Goal: Task Accomplishment & Management: Use online tool/utility

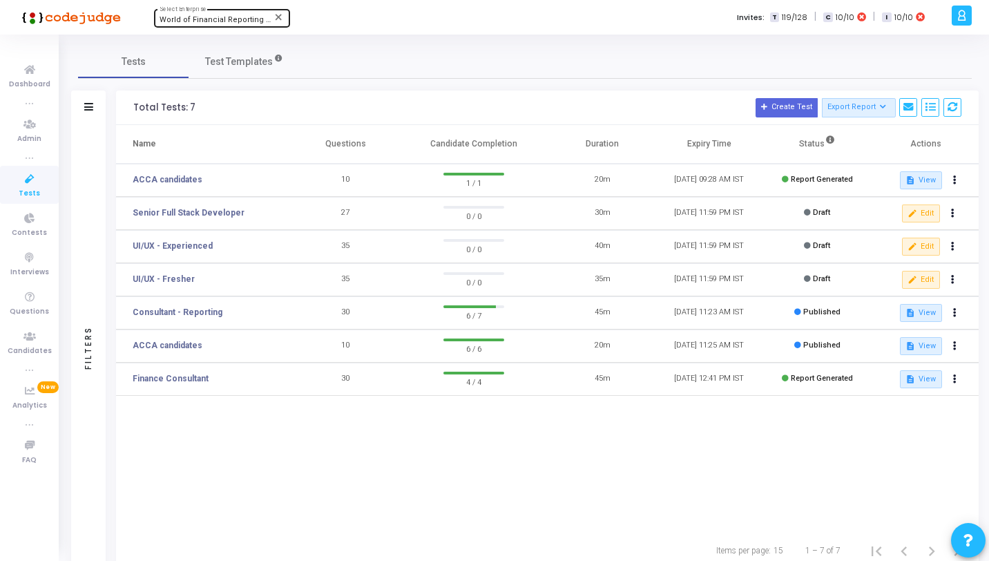
click at [180, 23] on span "World of Financial Reporting (1163)" at bounding box center [224, 19] width 128 height 9
type input "Gameb"
click at [204, 53] on span "Gameberry Labs (1086)" at bounding box center [243, 43] width 166 height 23
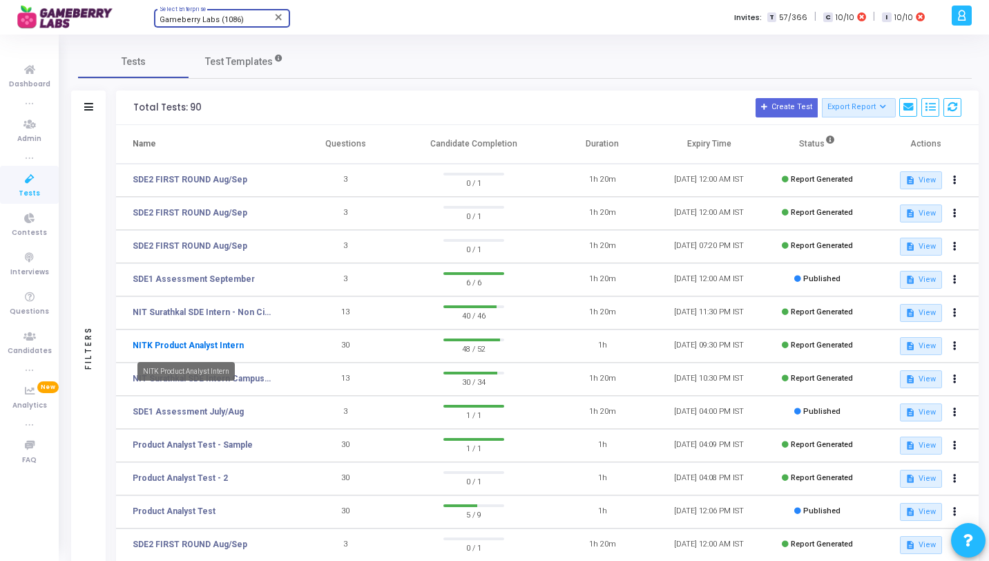
click at [220, 340] on link "NITK Product Analyst Intern" at bounding box center [188, 345] width 111 height 12
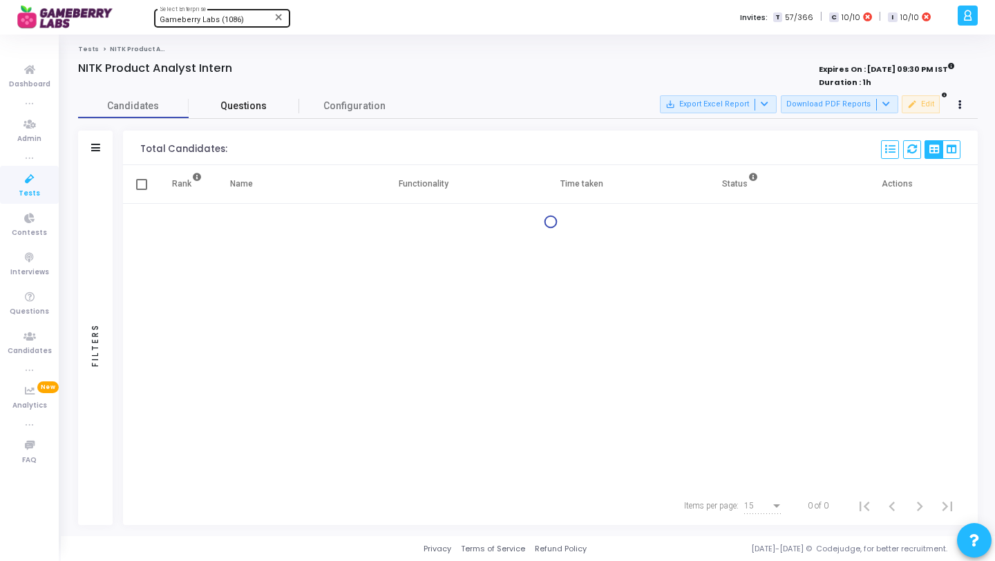
click at [249, 104] on span "Questions" at bounding box center [244, 106] width 111 height 15
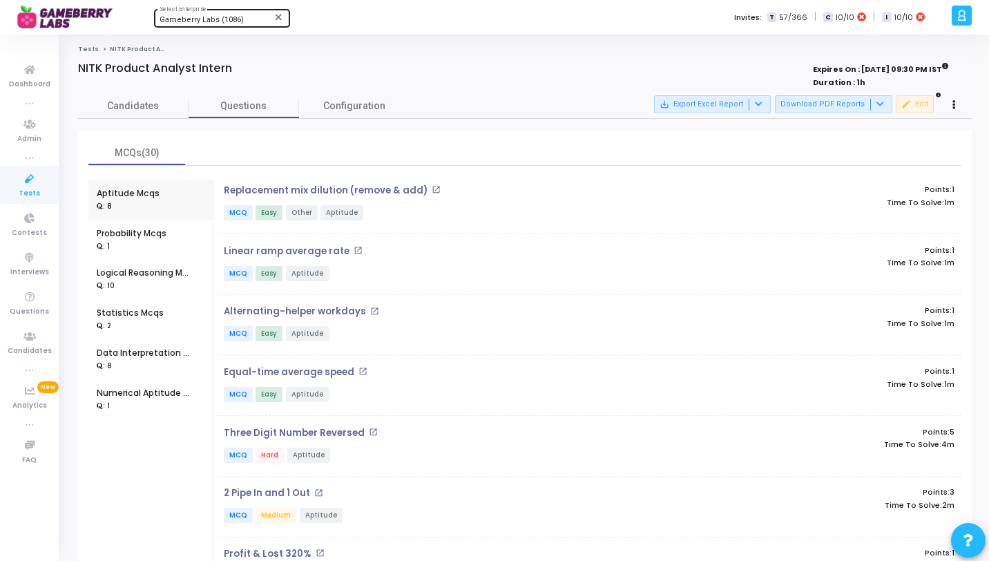
click at [87, 52] on link "Tests" at bounding box center [88, 49] width 21 height 8
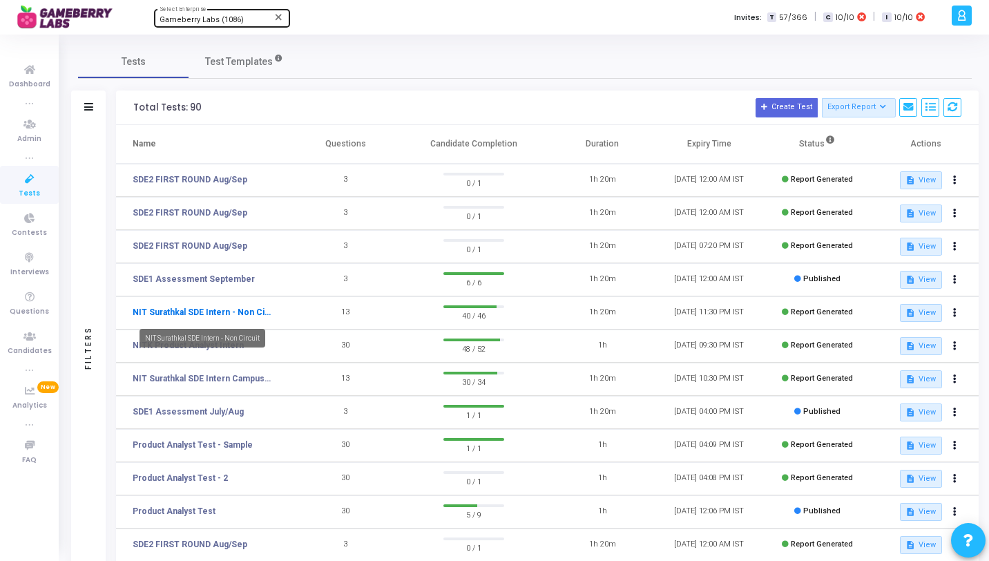
click at [232, 309] on link "NIT Surathkal SDE Intern - Non Circuit" at bounding box center [202, 312] width 138 height 12
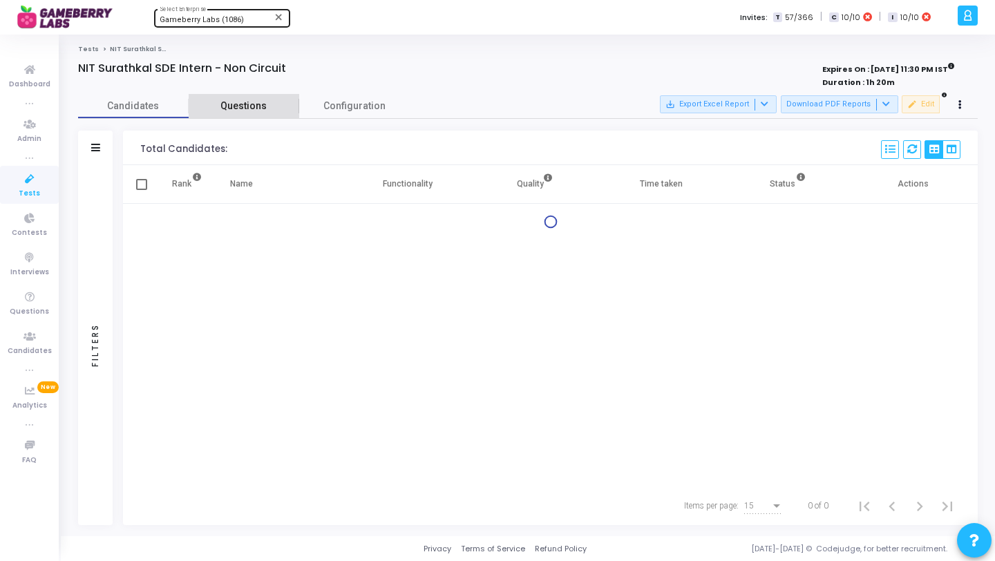
click at [236, 100] on span "Questions" at bounding box center [244, 106] width 111 height 15
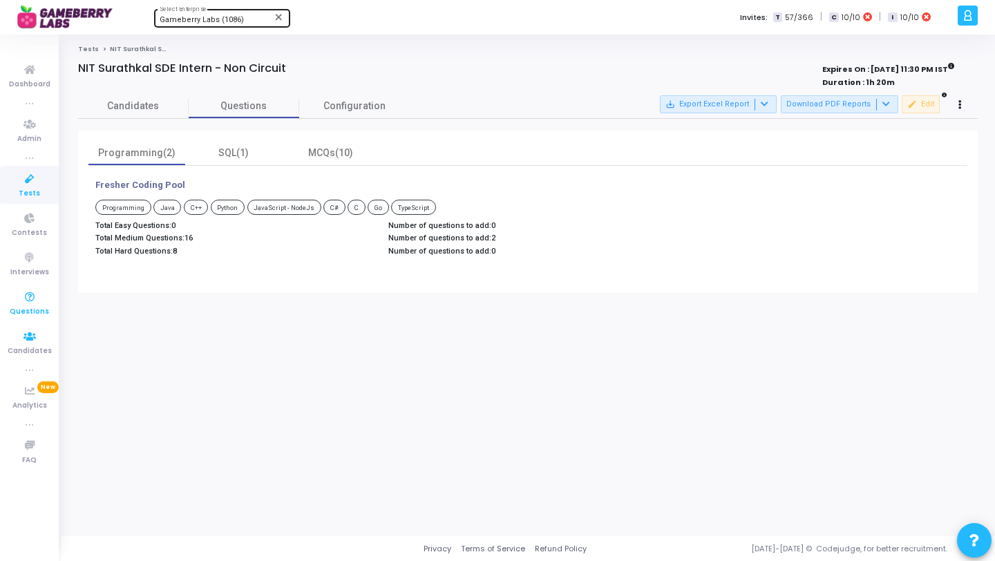
click at [34, 299] on icon at bounding box center [29, 297] width 29 height 17
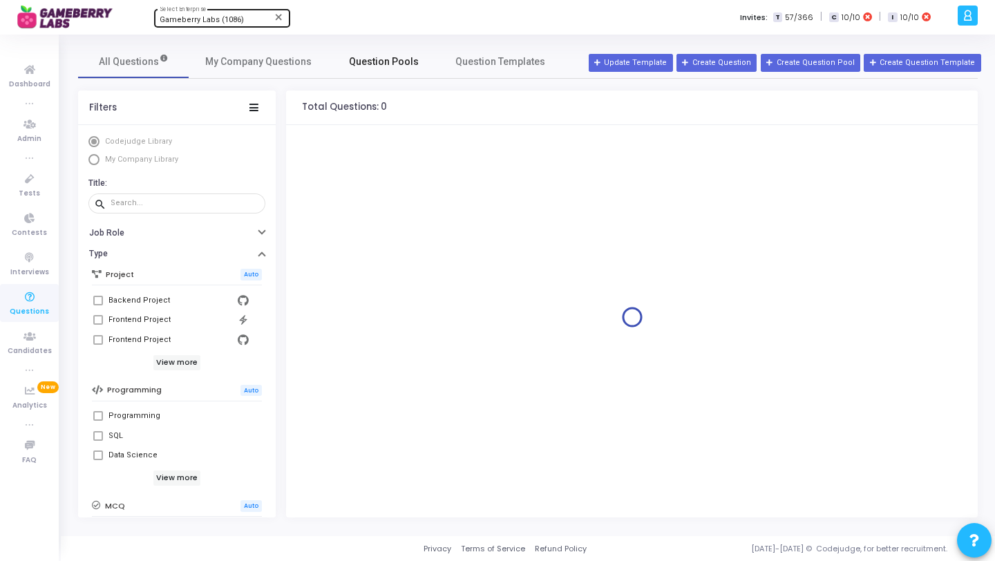
click at [394, 60] on span "Question Pools" at bounding box center [384, 62] width 70 height 15
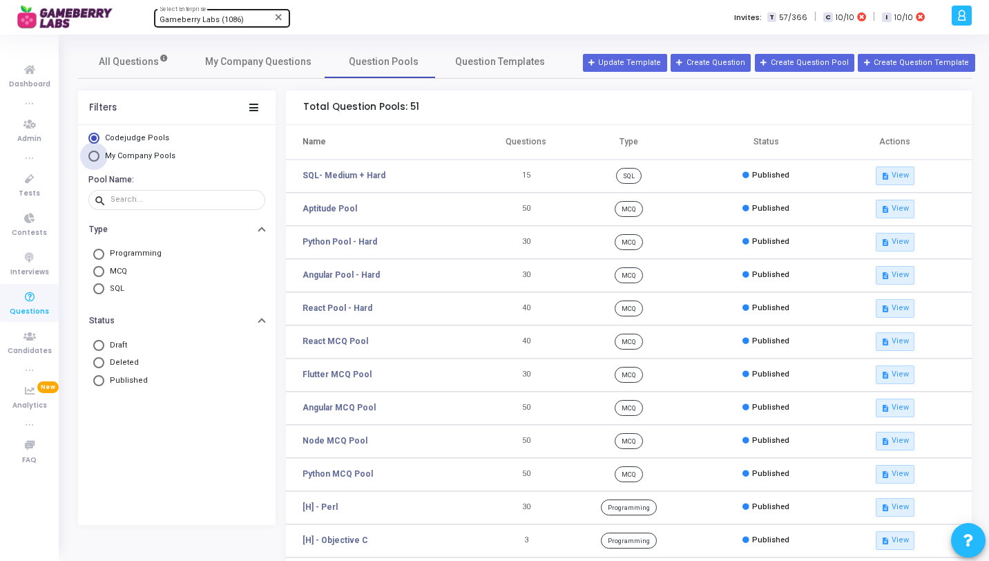
click at [146, 159] on span "My Company Pools" at bounding box center [140, 155] width 70 height 9
click at [99, 159] on input "My Company Pools" at bounding box center [93, 156] width 11 height 11
radio input "true"
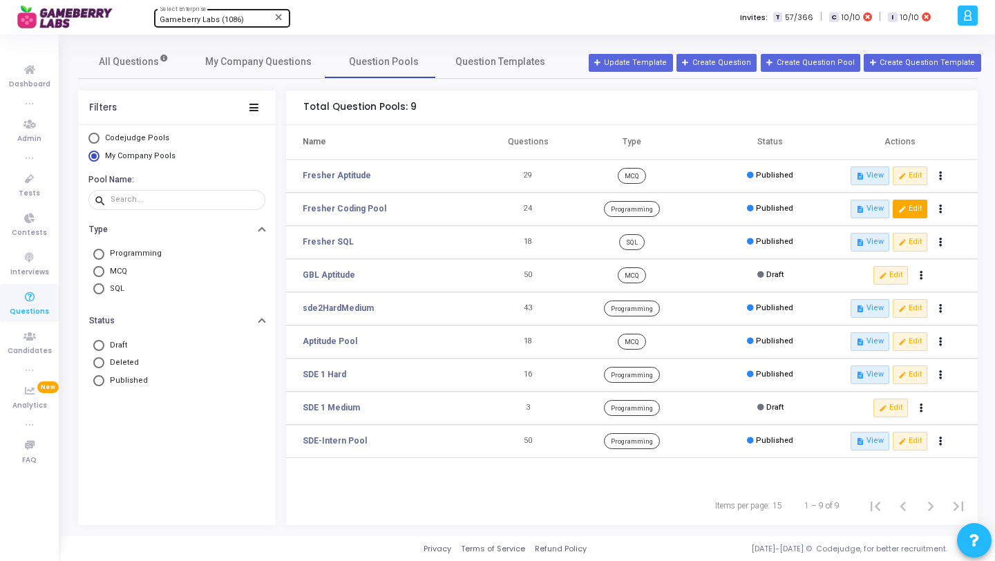
click at [915, 211] on button "edit Edit" at bounding box center [909, 209] width 35 height 18
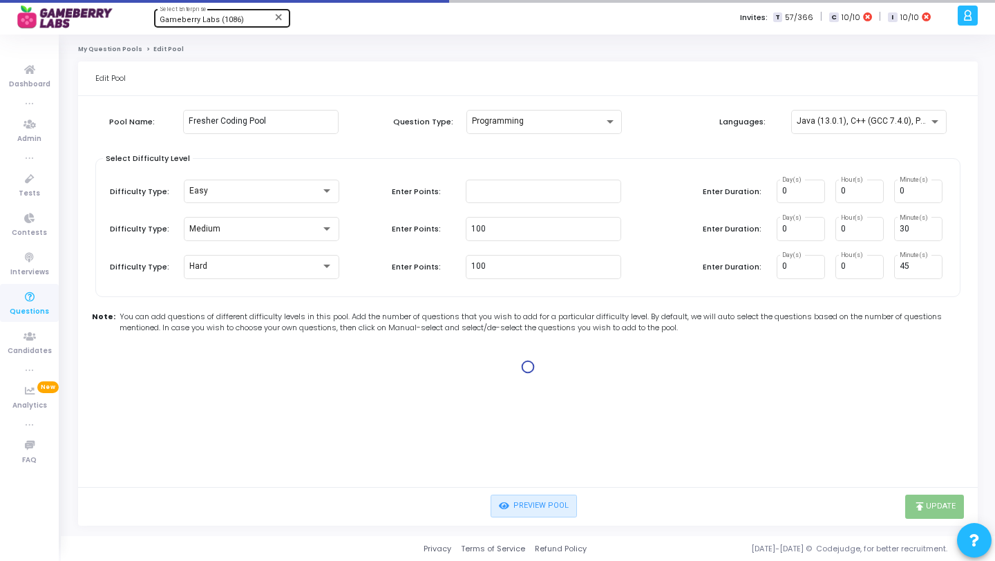
type input "100"
type input "30"
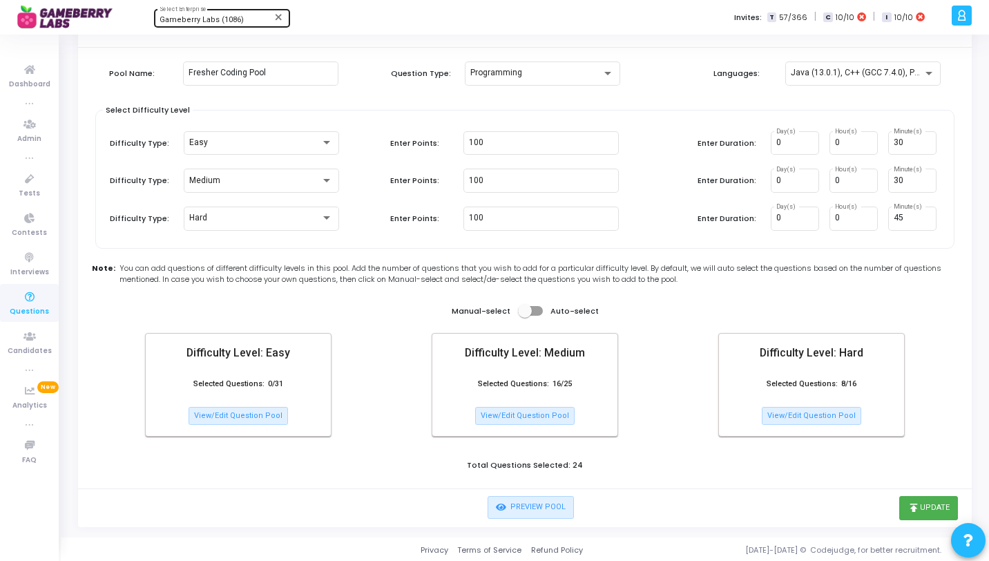
scroll to position [50, 0]
click at [541, 418] on button "View/Edit Question Pool" at bounding box center [524, 414] width 99 height 18
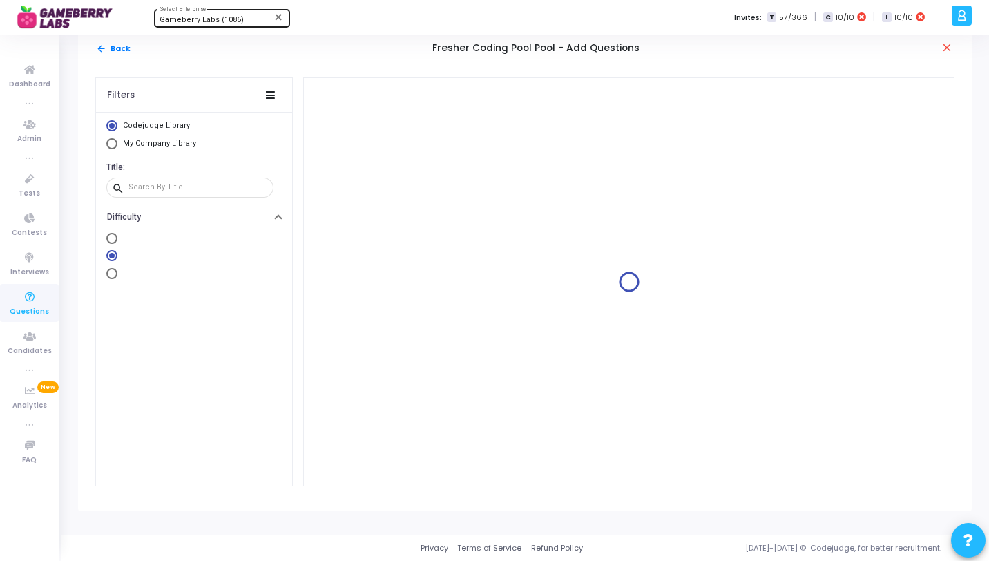
scroll to position [13, 0]
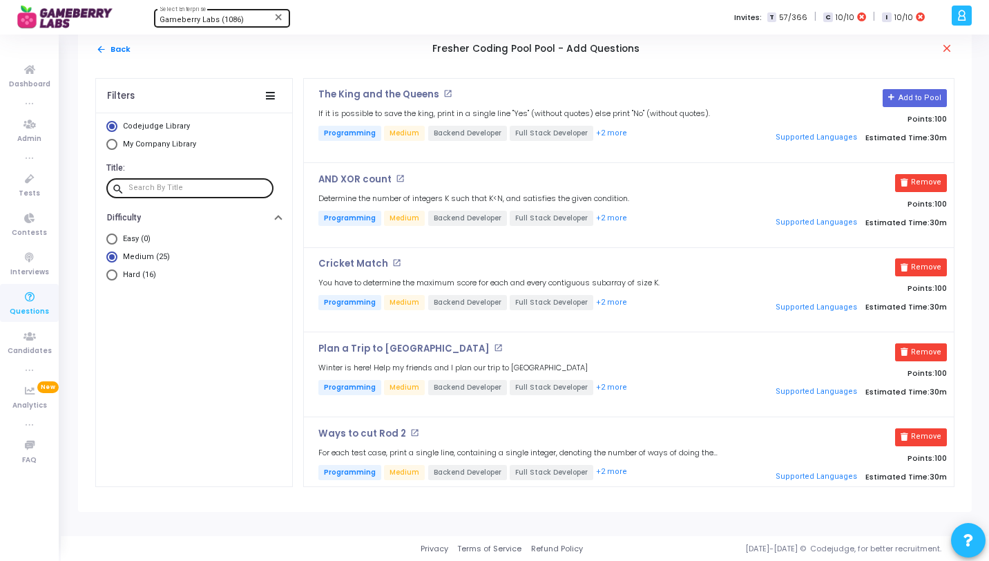
click at [182, 185] on input "text" at bounding box center [198, 188] width 140 height 8
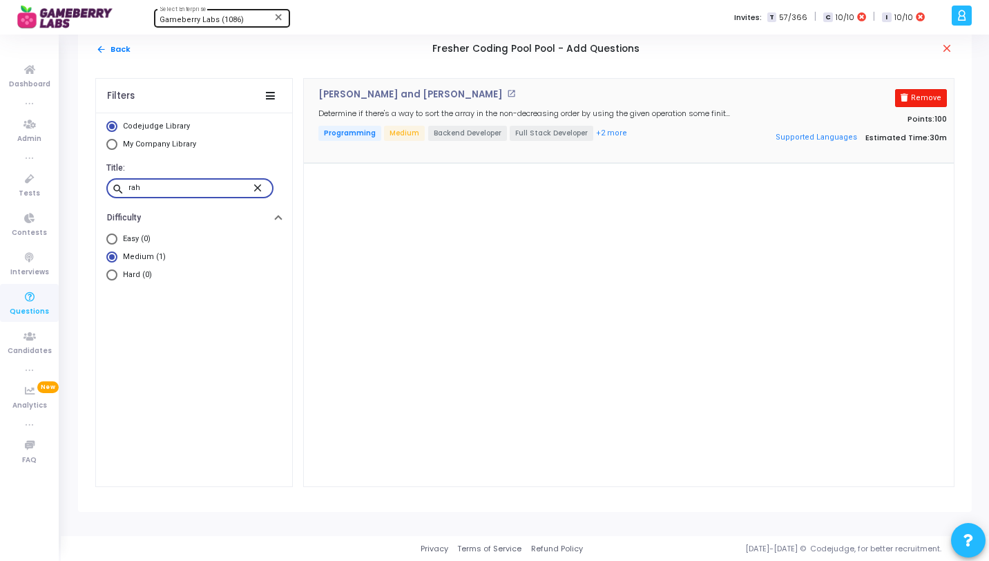
type input "rah"
click at [914, 96] on button "Remove" at bounding box center [921, 98] width 52 height 18
click at [256, 189] on mat-icon "close" at bounding box center [259, 187] width 17 height 12
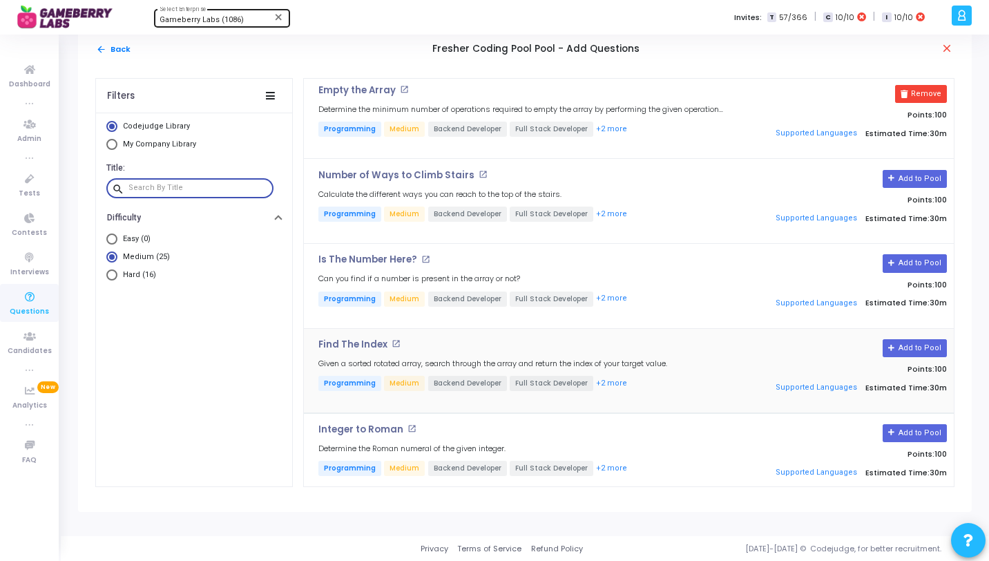
scroll to position [1187, 0]
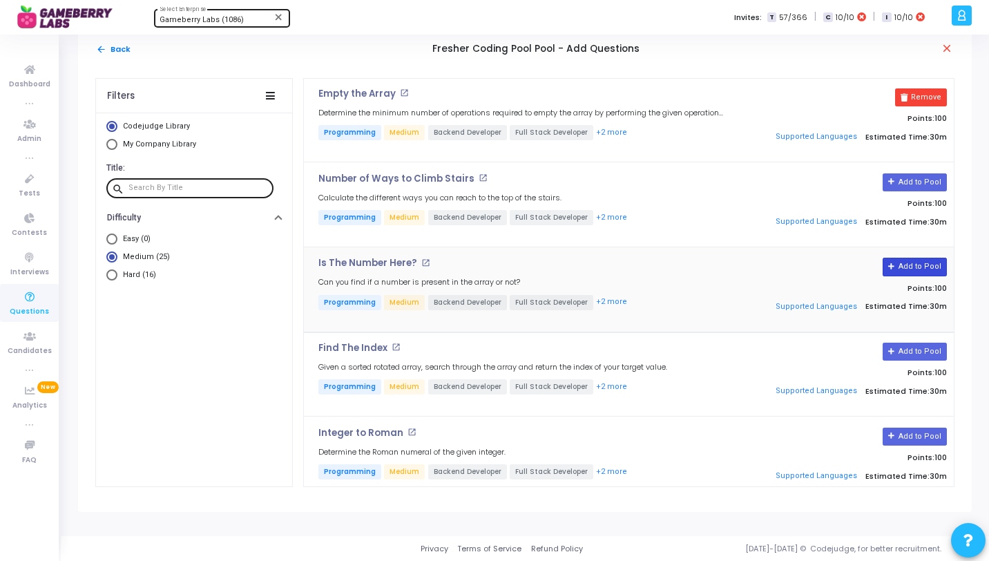
click at [907, 265] on button "Add to Pool" at bounding box center [915, 267] width 64 height 18
click at [116, 51] on button "arrow_back Back" at bounding box center [113, 49] width 36 height 13
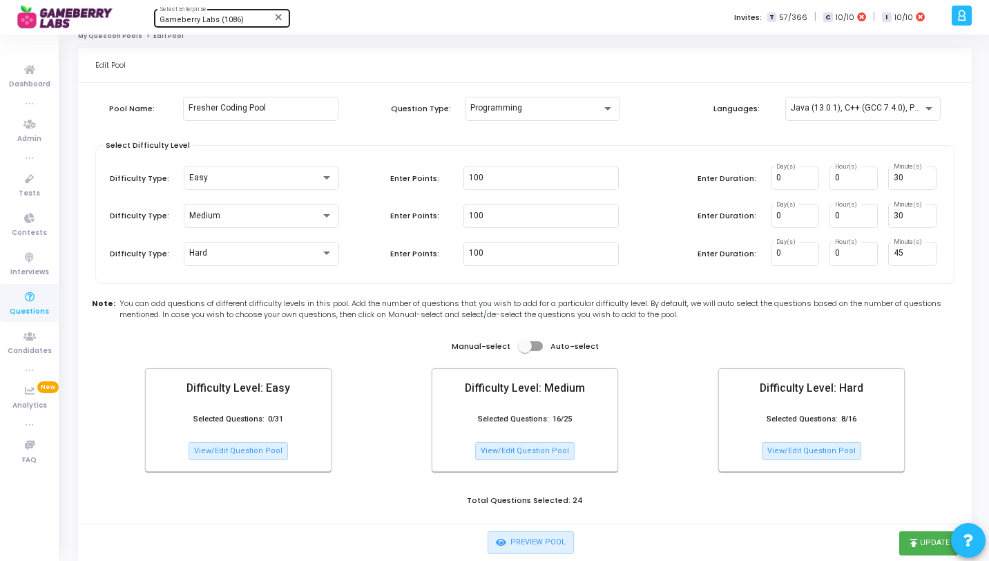
scroll to position [50, 0]
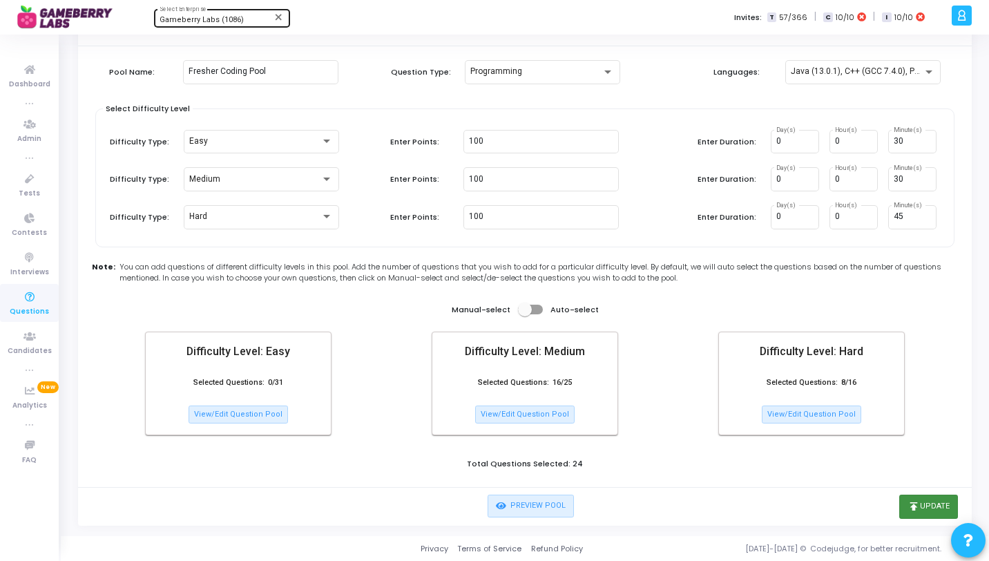
click at [914, 507] on icon "publish" at bounding box center [914, 506] width 12 height 12
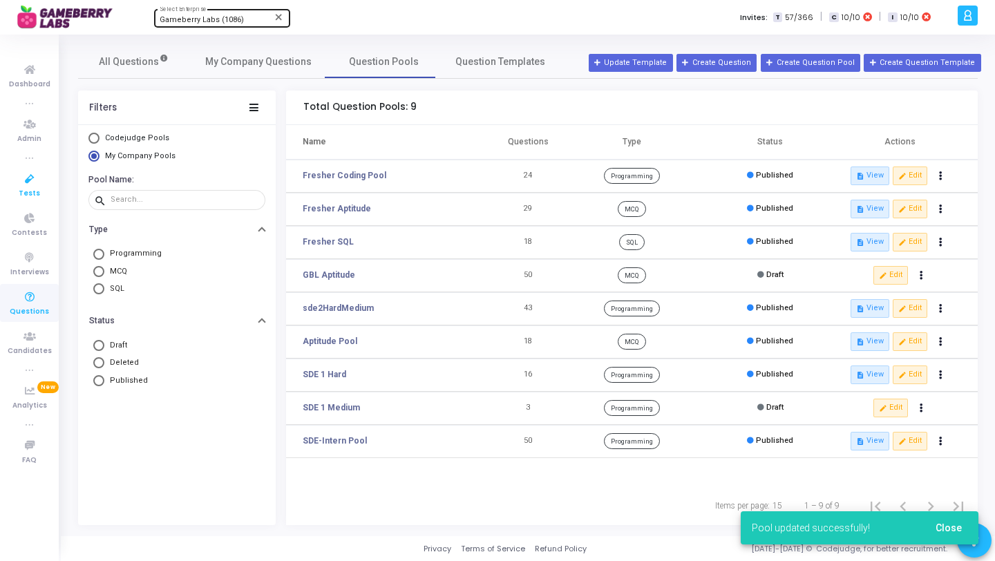
click at [29, 176] on icon at bounding box center [29, 179] width 29 height 17
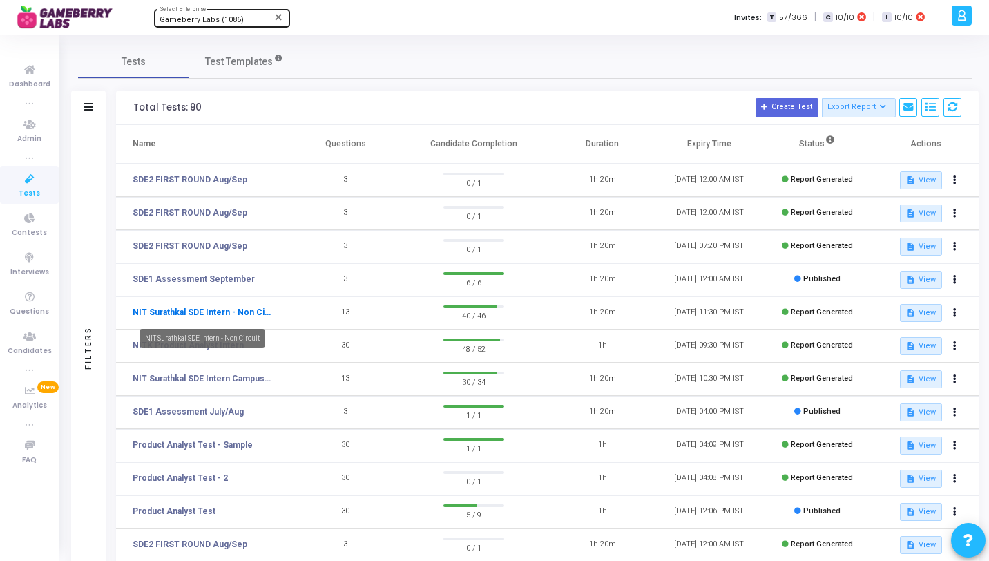
click at [246, 311] on link "NIT Surathkal SDE Intern - Non Circuit" at bounding box center [202, 312] width 138 height 12
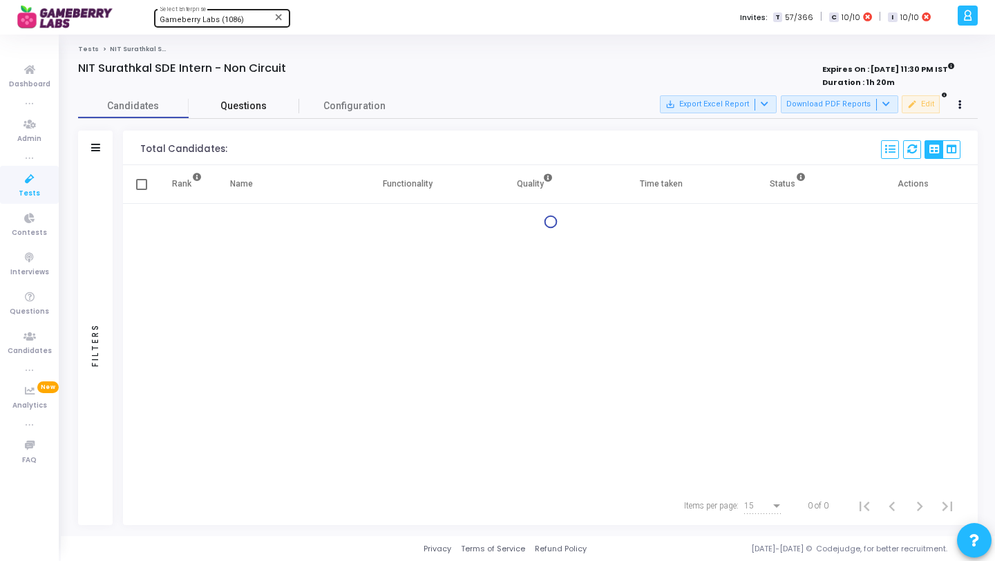
click at [253, 101] on span "Questions" at bounding box center [244, 106] width 111 height 15
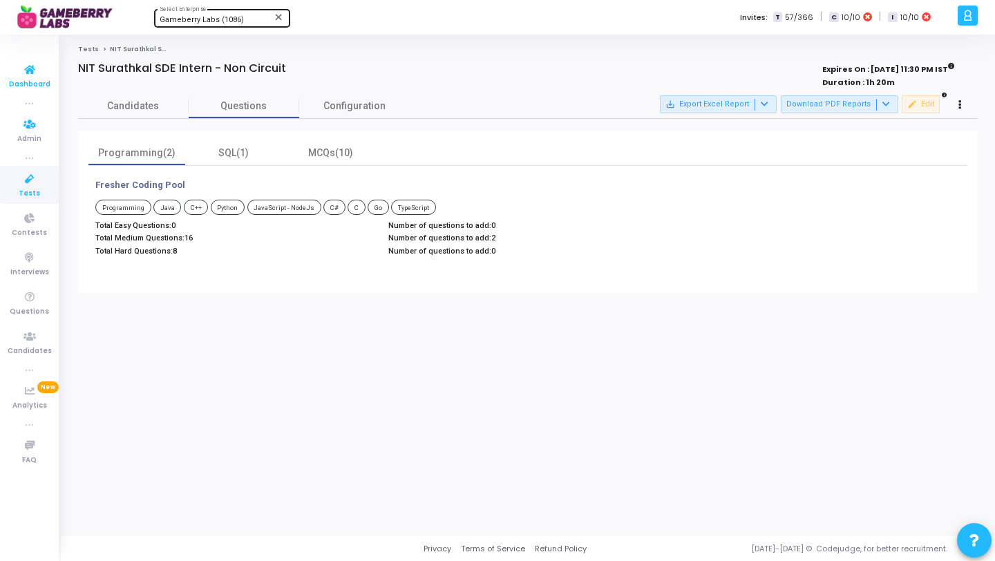
click at [43, 76] on icon at bounding box center [29, 69] width 29 height 17
